Goal: Transaction & Acquisition: Purchase product/service

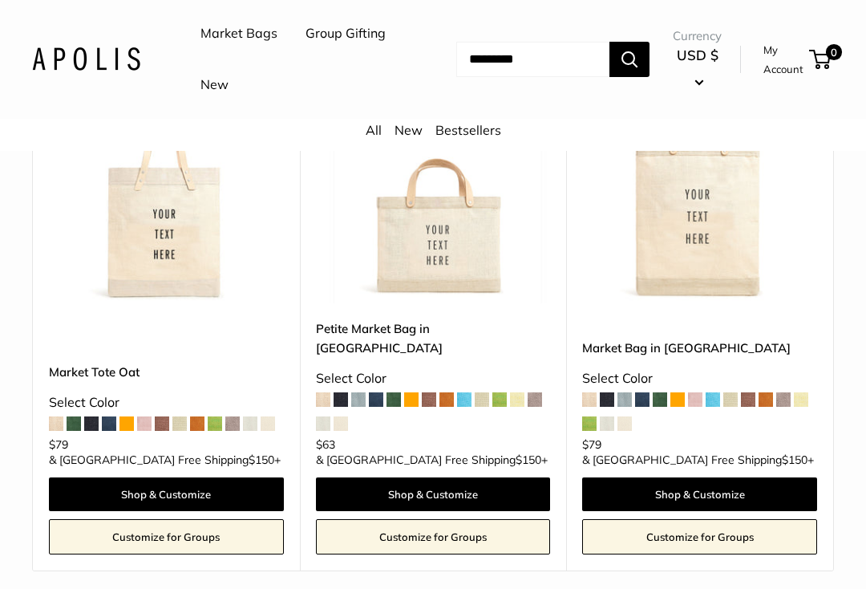
scroll to position [712, 0]
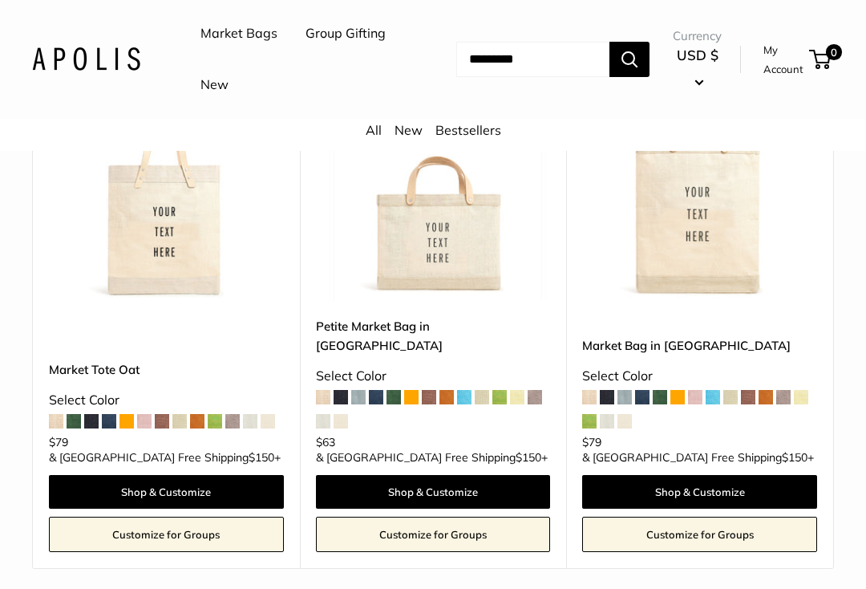
click at [146, 475] on link "Shop & Customize" at bounding box center [166, 492] width 235 height 34
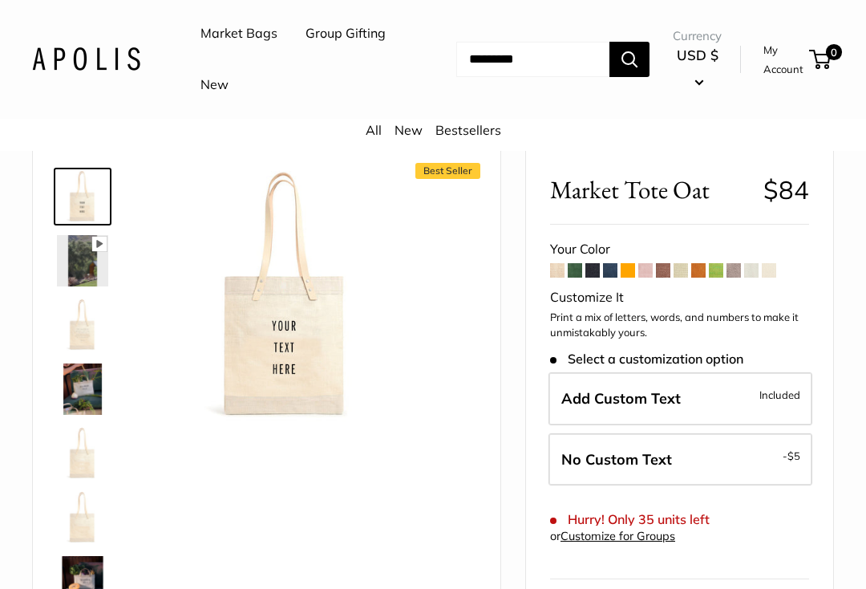
scroll to position [45, 0]
click at [87, 270] on img at bounding box center [82, 259] width 51 height 51
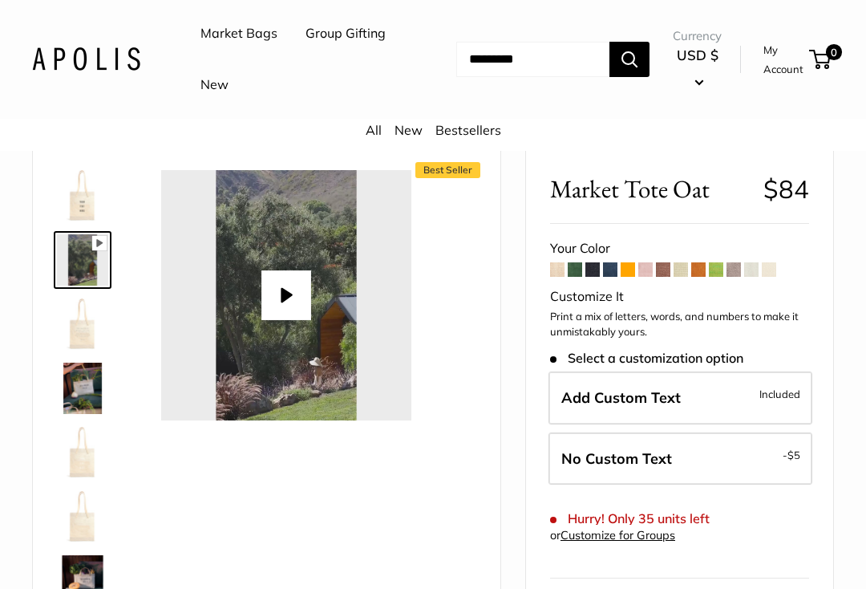
click at [74, 326] on img at bounding box center [82, 323] width 51 height 51
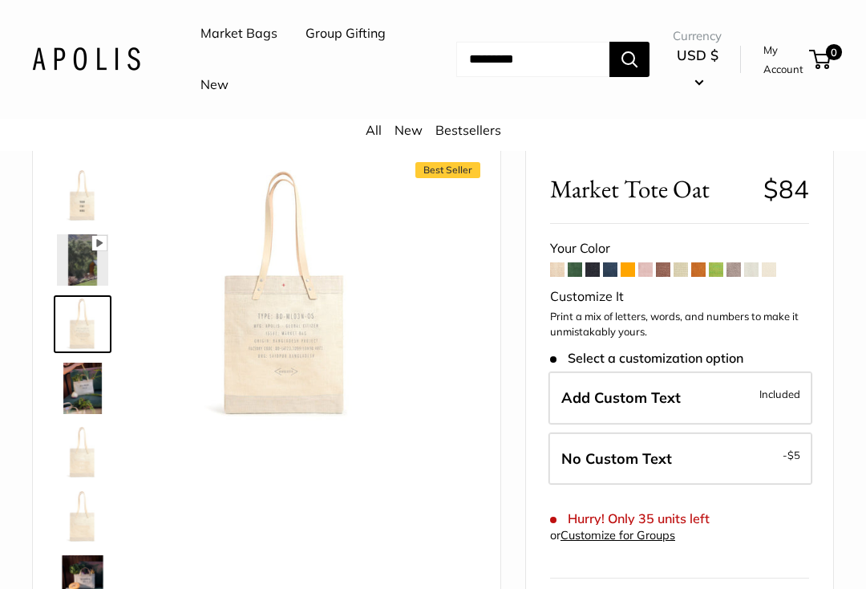
click at [87, 388] on img at bounding box center [82, 388] width 51 height 51
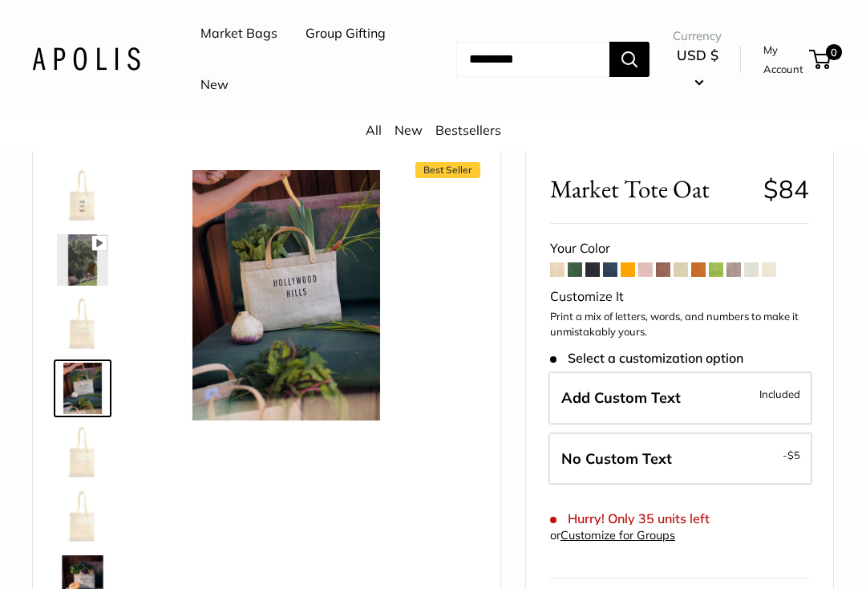
click at [82, 460] on img at bounding box center [82, 452] width 51 height 51
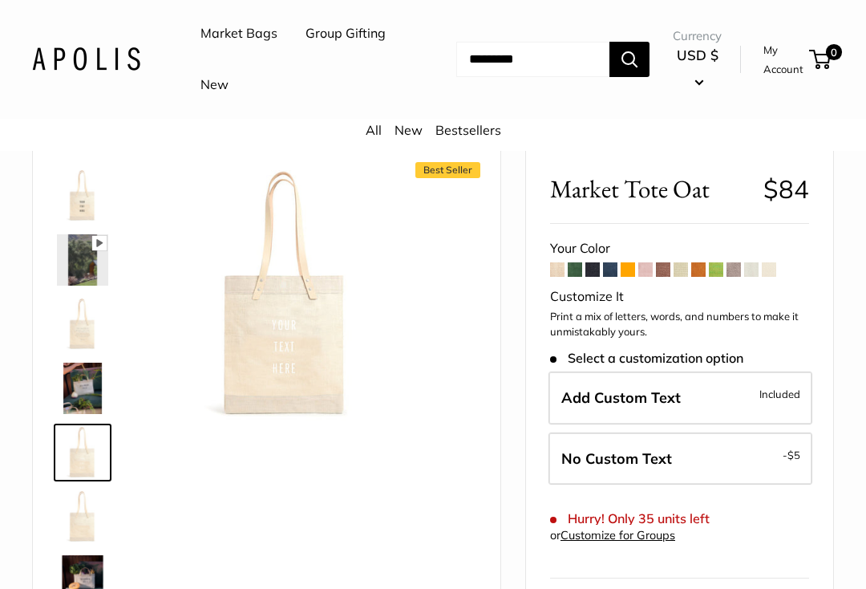
click at [80, 516] on img at bounding box center [82, 516] width 51 height 51
click at [87, 560] on img at bounding box center [82, 580] width 51 height 51
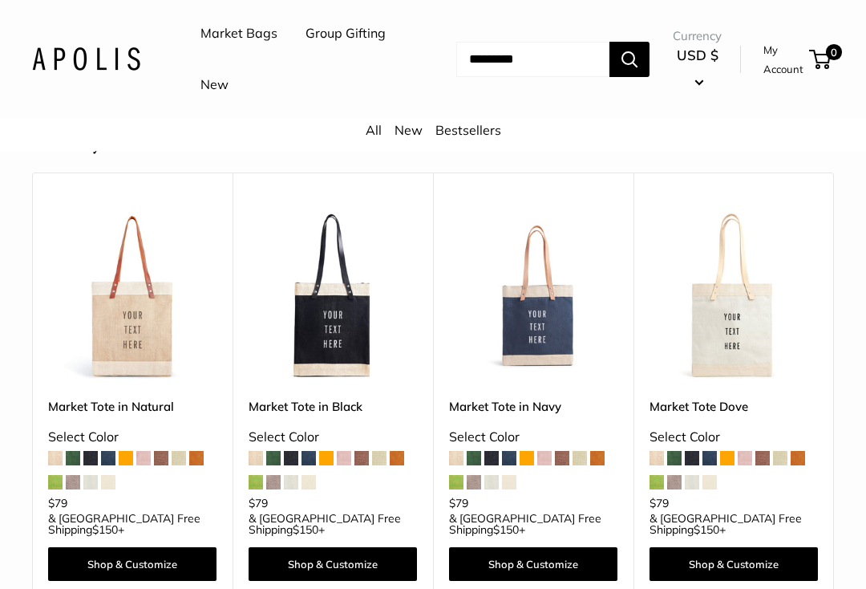
scroll to position [2326, 0]
click at [114, 300] on img at bounding box center [132, 297] width 168 height 168
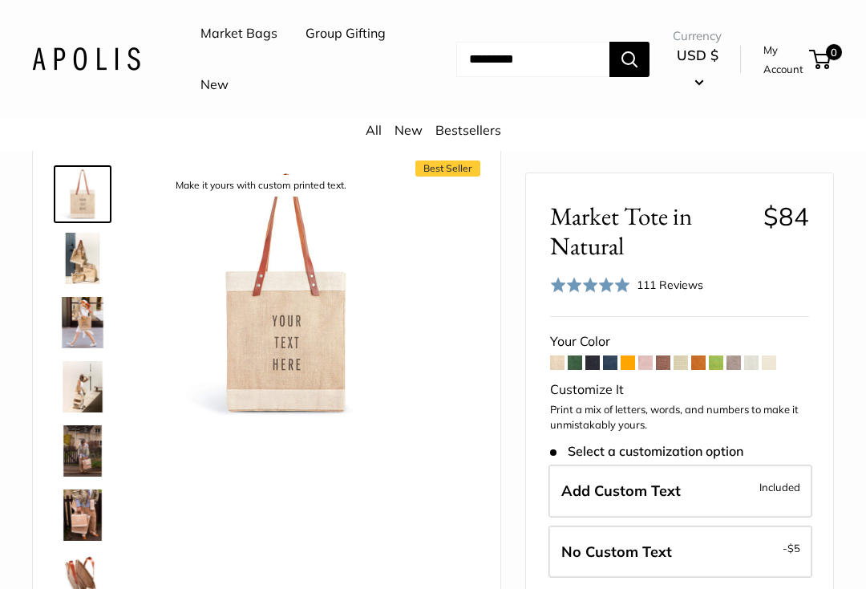
scroll to position [51, 0]
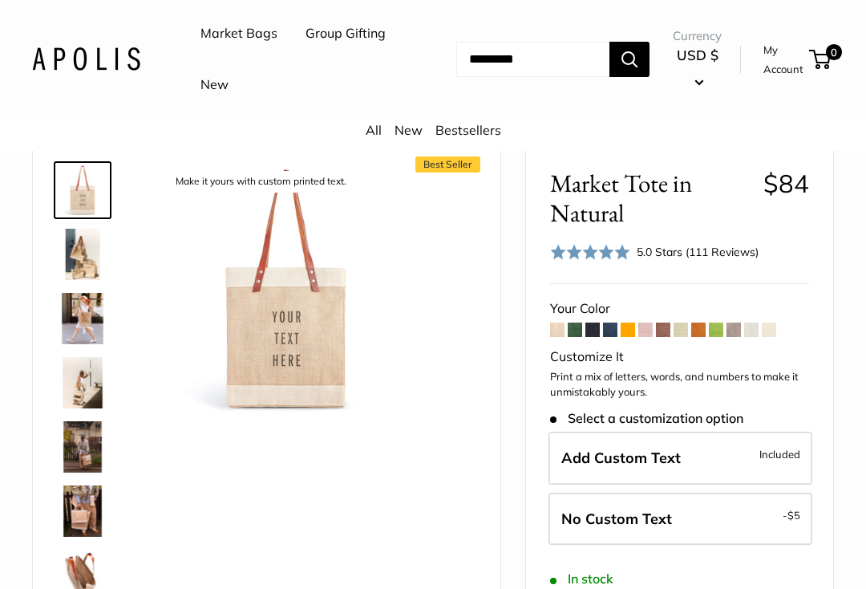
click at [610, 460] on span "Add Custom Text" at bounding box center [621, 457] width 120 height 18
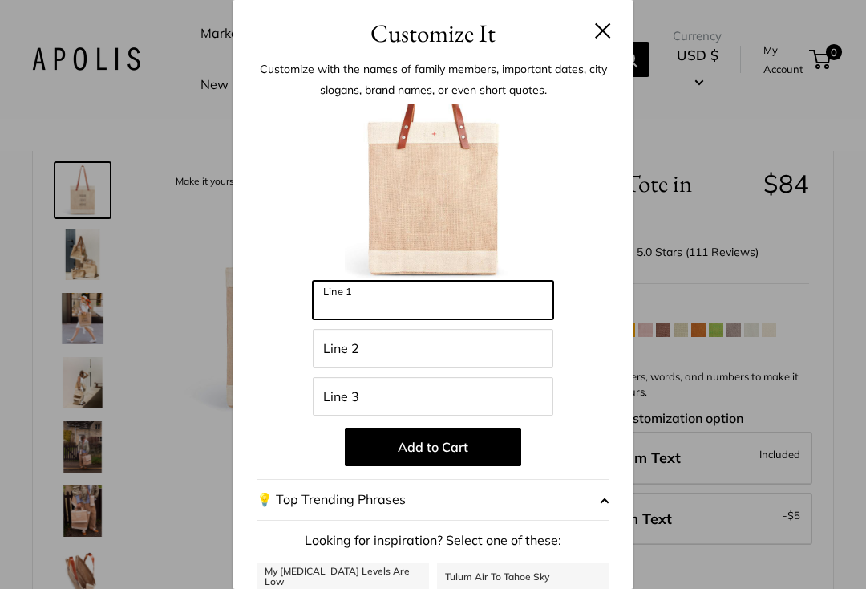
click at [329, 286] on input "Line 1" at bounding box center [433, 300] width 241 height 39
type input "*"
type input "*****"
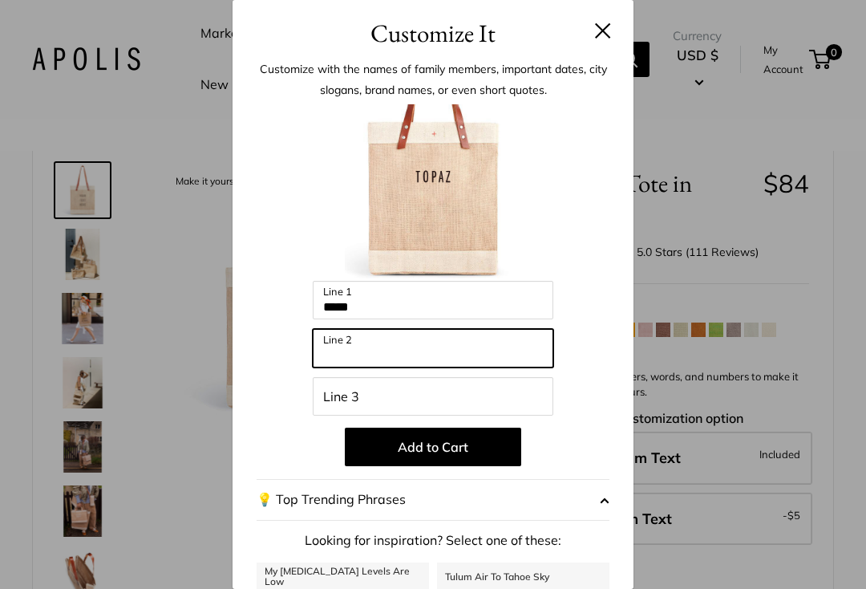
click at [347, 359] on input "Line 2" at bounding box center [433, 348] width 241 height 39
type input "******"
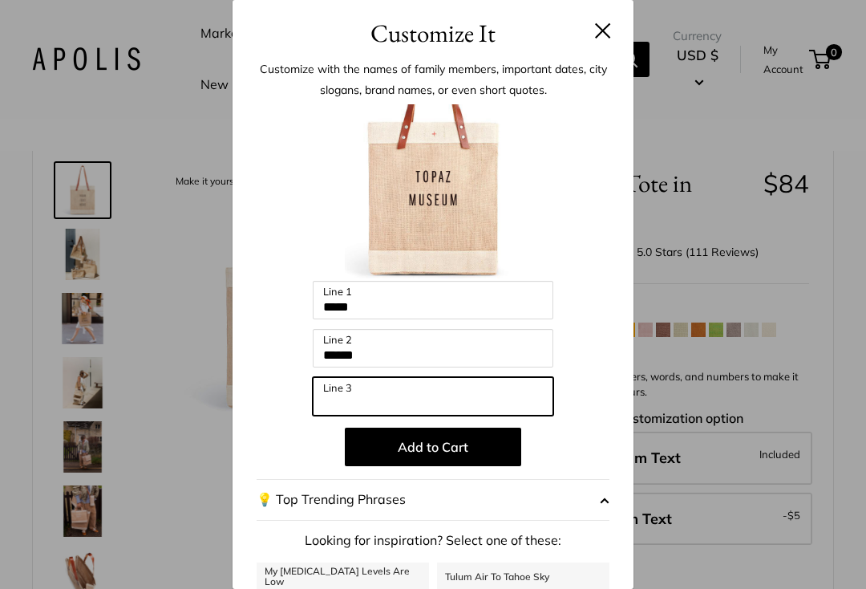
click at [343, 399] on input "Line 3" at bounding box center [433, 396] width 241 height 39
type input "*********"
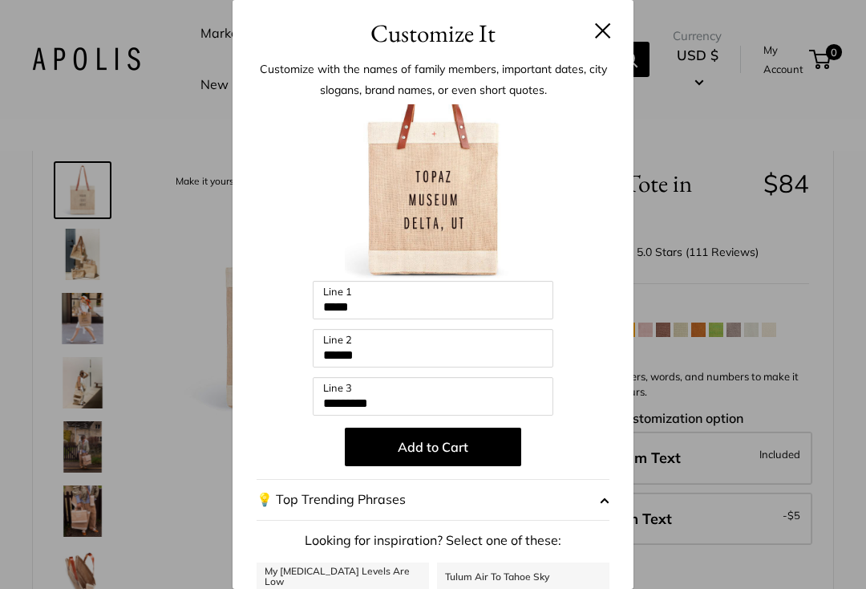
click at [455, 444] on button "Add to Cart" at bounding box center [433, 447] width 176 height 39
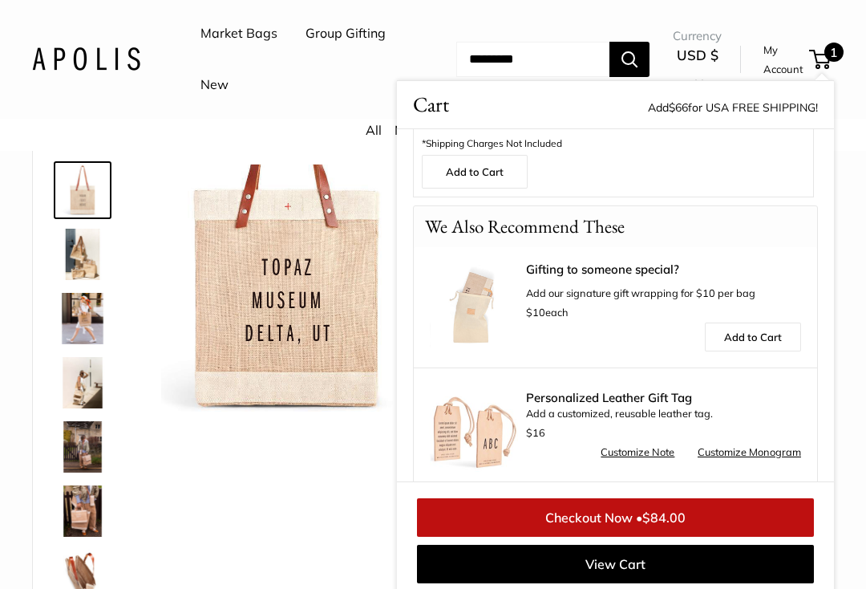
scroll to position [525, 0]
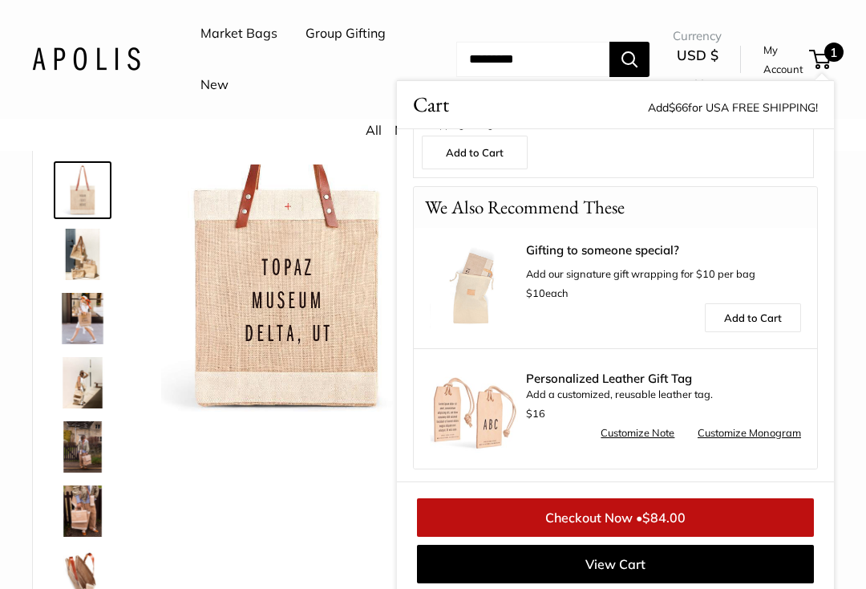
click at [671, 513] on span "$84.00" at bounding box center [663, 517] width 43 height 16
